Goal: Transaction & Acquisition: Purchase product/service

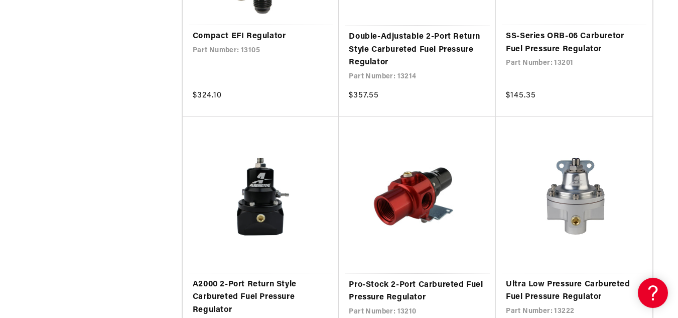
scroll to position [1665, 0]
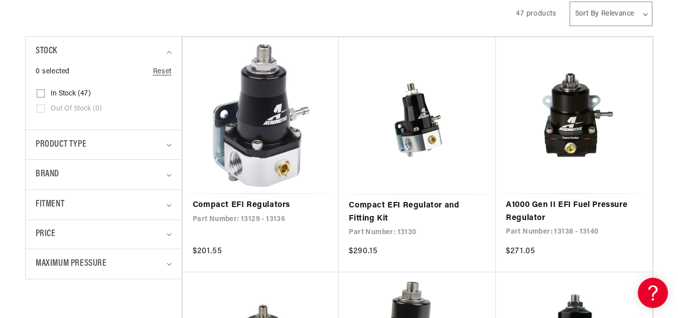
scroll to position [301, 0]
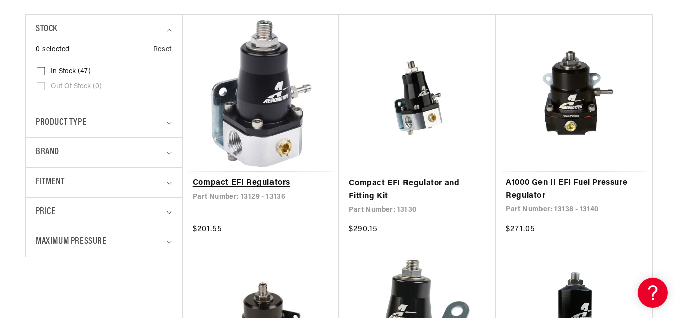
click at [247, 177] on link "Compact EFI Regulators" at bounding box center [261, 183] width 136 height 13
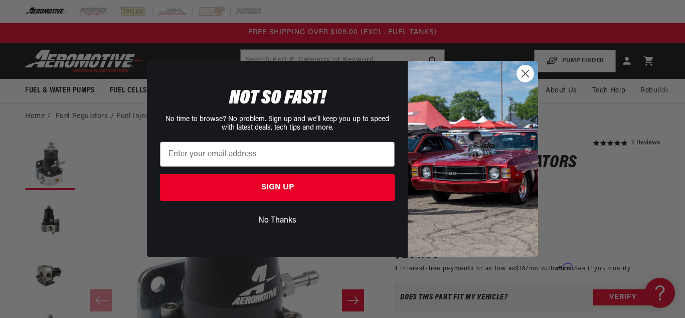
click at [524, 77] on circle "Close dialog" at bounding box center [525, 73] width 17 height 17
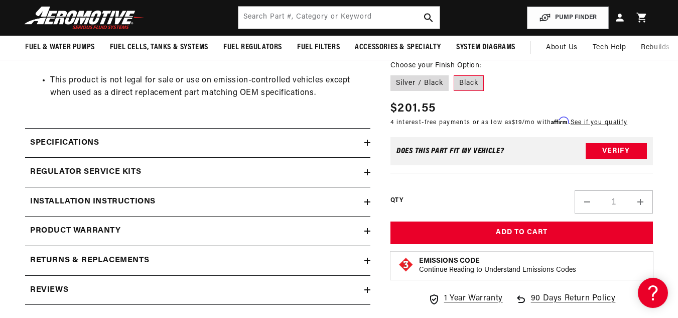
scroll to position [682, 0]
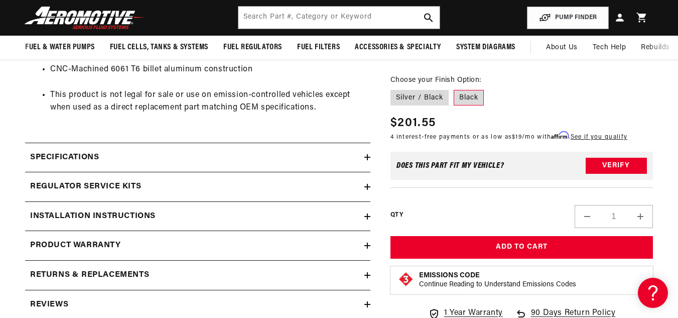
click at [180, 177] on summary "Regulator Service Kits" at bounding box center [197, 186] width 345 height 29
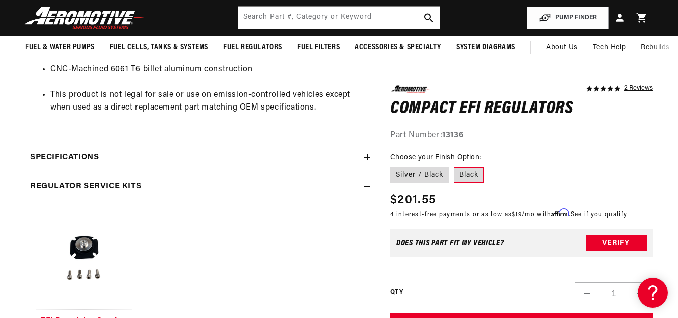
click at [92, 154] on h2 "Specifications" at bounding box center [64, 157] width 69 height 13
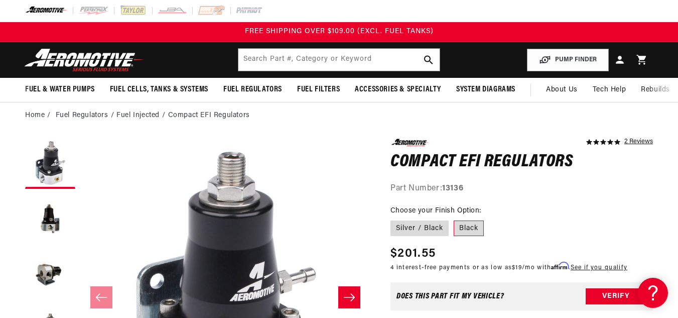
scroll to position [0, 0]
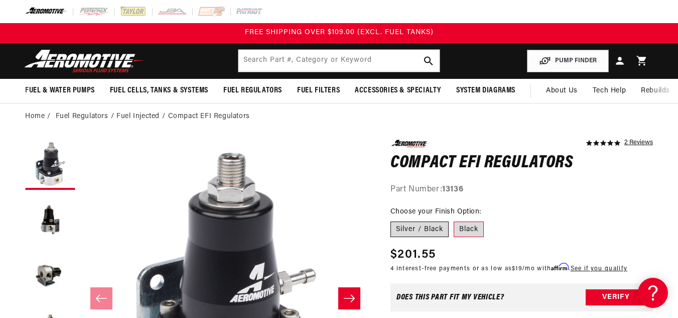
click at [412, 232] on label "Silver / Black" at bounding box center [419, 229] width 58 height 16
click at [393, 220] on input "Silver / Black" at bounding box center [393, 219] width 1 height 1
radio input "true"
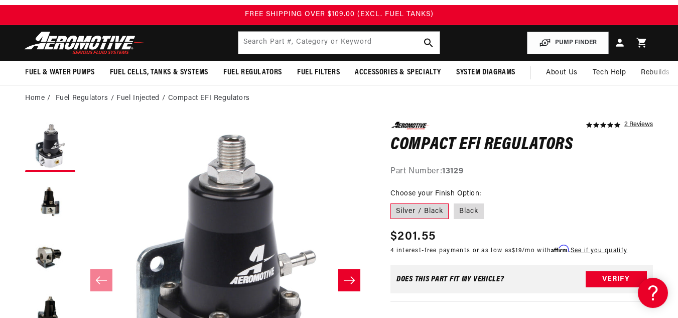
scroll to position [9, 0]
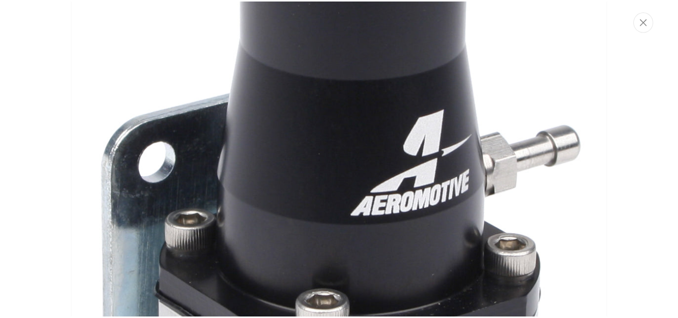
scroll to position [243, 0]
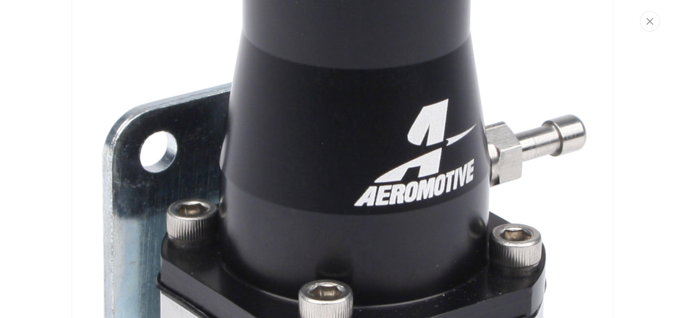
click at [587, 101] on img "Media gallery" at bounding box center [343, 159] width 542 height 784
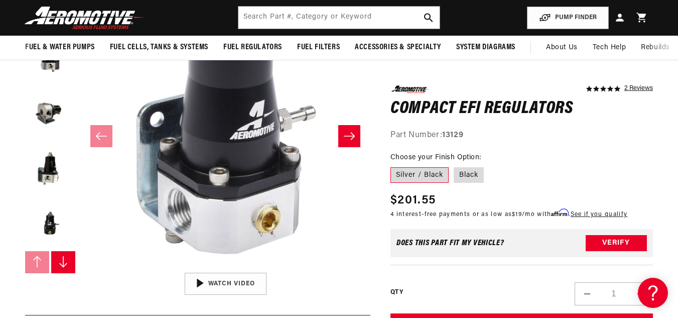
scroll to position [158, 0]
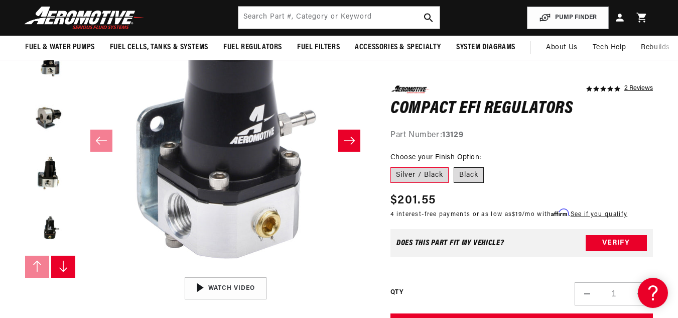
click at [465, 173] on label "Black" at bounding box center [468, 175] width 30 height 16
click at [454, 165] on input "Black" at bounding box center [453, 165] width 1 height 1
radio input "true"
click at [435, 177] on label "Silver / Black" at bounding box center [419, 175] width 58 height 16
click at [393, 165] on input "Silver / Black" at bounding box center [393, 165] width 1 height 1
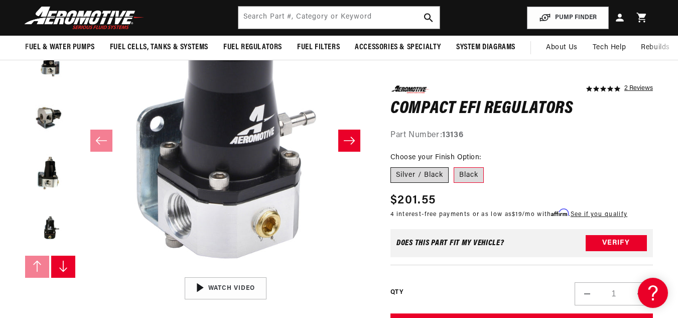
radio input "true"
click at [453, 165] on input "Black" at bounding box center [453, 165] width 1 height 1
radio input "true"
